Goal: Entertainment & Leisure: Consume media (video, audio)

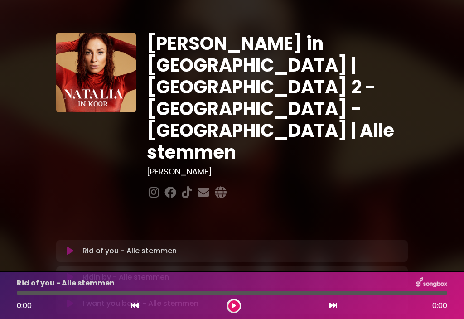
click at [237, 309] on button at bounding box center [233, 305] width 11 height 11
click at [238, 309] on button at bounding box center [233, 305] width 11 height 11
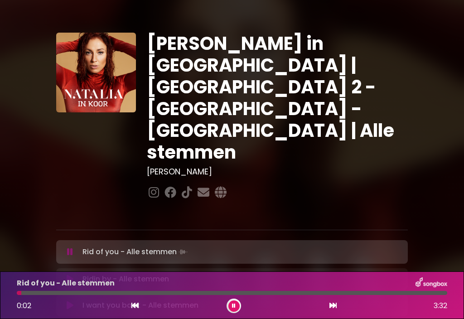
click at [38, 293] on div at bounding box center [232, 293] width 431 height 4
click at [84, 292] on div at bounding box center [232, 293] width 431 height 4
click at [71, 293] on div at bounding box center [52, 293] width 70 height 4
click at [141, 294] on div at bounding box center [232, 293] width 431 height 4
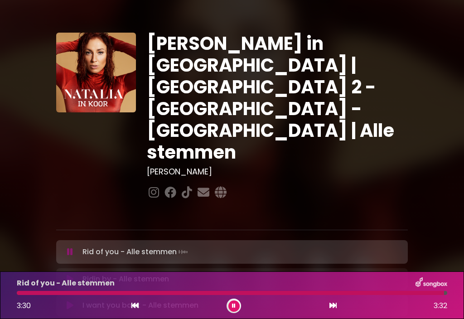
click at [397, 294] on div at bounding box center [230, 293] width 427 height 4
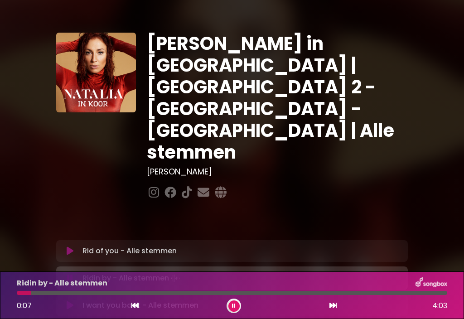
click at [63, 291] on div at bounding box center [232, 293] width 431 height 4
click at [81, 291] on div at bounding box center [232, 293] width 431 height 4
click at [128, 292] on div at bounding box center [92, 293] width 150 height 4
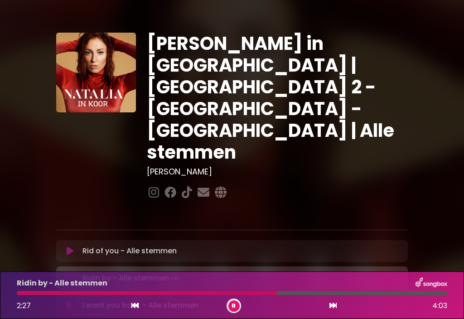
click at [291, 293] on div at bounding box center [232, 293] width 431 height 4
click at [238, 307] on button at bounding box center [233, 305] width 11 height 11
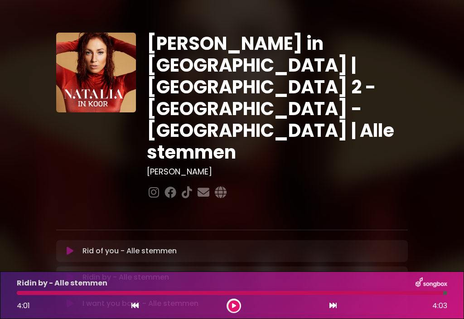
click at [332, 306] on icon at bounding box center [333, 305] width 7 height 7
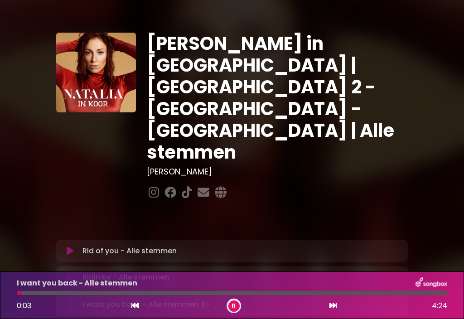
click at [75, 295] on div at bounding box center [232, 293] width 431 height 4
click at [83, 294] on div at bounding box center [232, 293] width 431 height 4
click at [158, 300] on div "1:14 4:24" at bounding box center [231, 306] width 441 height 15
click at [165, 300] on div "1:15 4:24" at bounding box center [231, 306] width 441 height 15
click at [166, 294] on div at bounding box center [232, 293] width 431 height 4
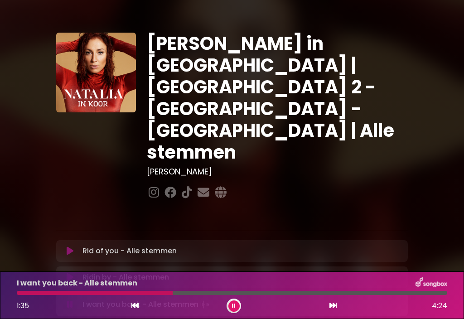
click at [194, 292] on div at bounding box center [232, 293] width 431 height 4
click at [179, 294] on div at bounding box center [106, 293] width 179 height 4
click at [363, 291] on div at bounding box center [232, 293] width 431 height 4
click at [343, 289] on div "I want you back - Alle stemmen" at bounding box center [231, 283] width 441 height 12
click at [343, 291] on div at bounding box center [191, 293] width 349 height 4
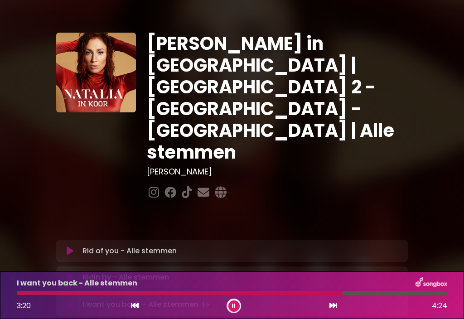
click at [342, 294] on div at bounding box center [180, 293] width 326 height 4
click at [334, 291] on div at bounding box center [180, 293] width 327 height 4
click at [337, 293] on div at bounding box center [224, 293] width 414 height 4
click at [320, 291] on div at bounding box center [177, 293] width 321 height 4
click at [237, 309] on button at bounding box center [233, 305] width 11 height 11
